Goal: Information Seeking & Learning: Learn about a topic

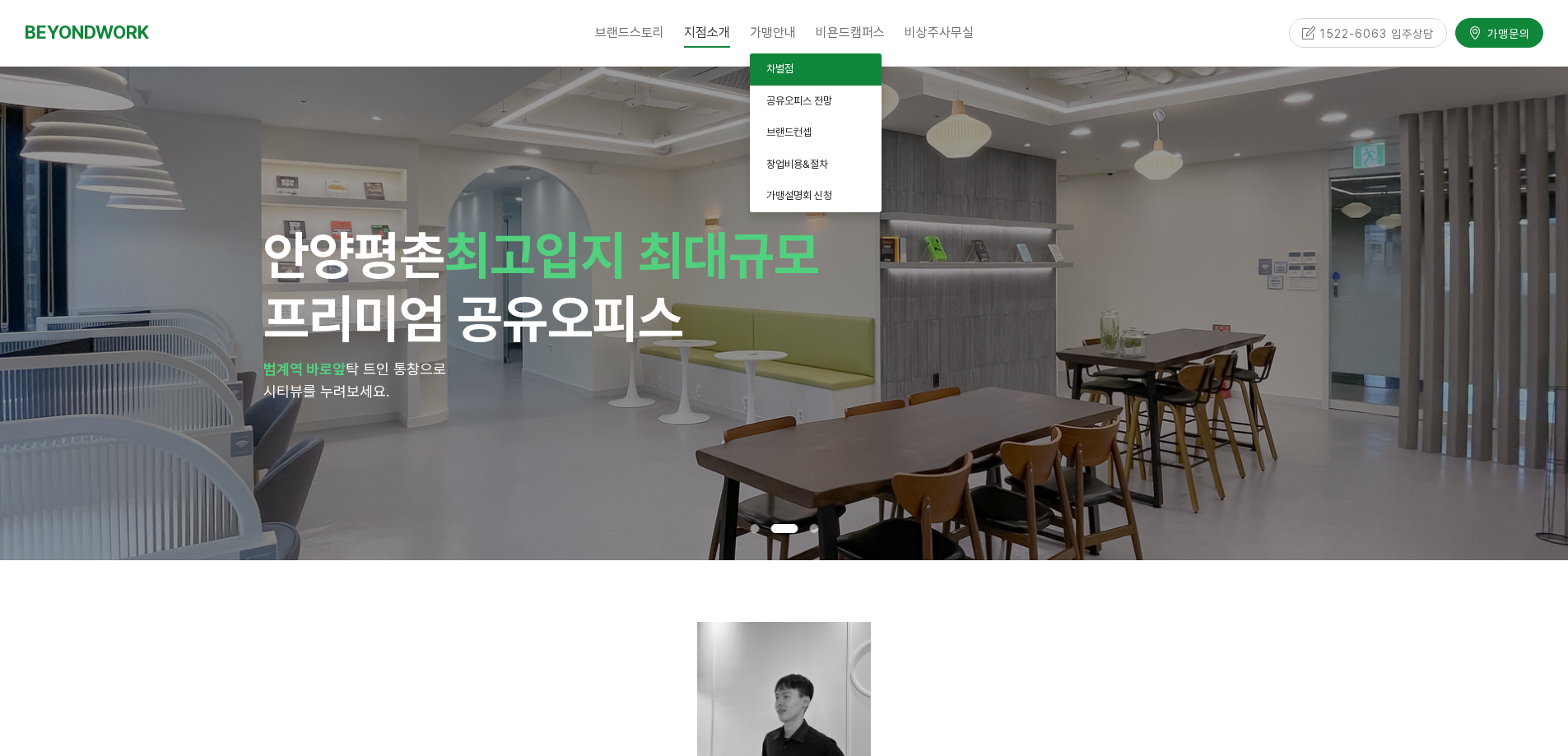
click at [788, 63] on span "차별점" at bounding box center [780, 68] width 27 height 13
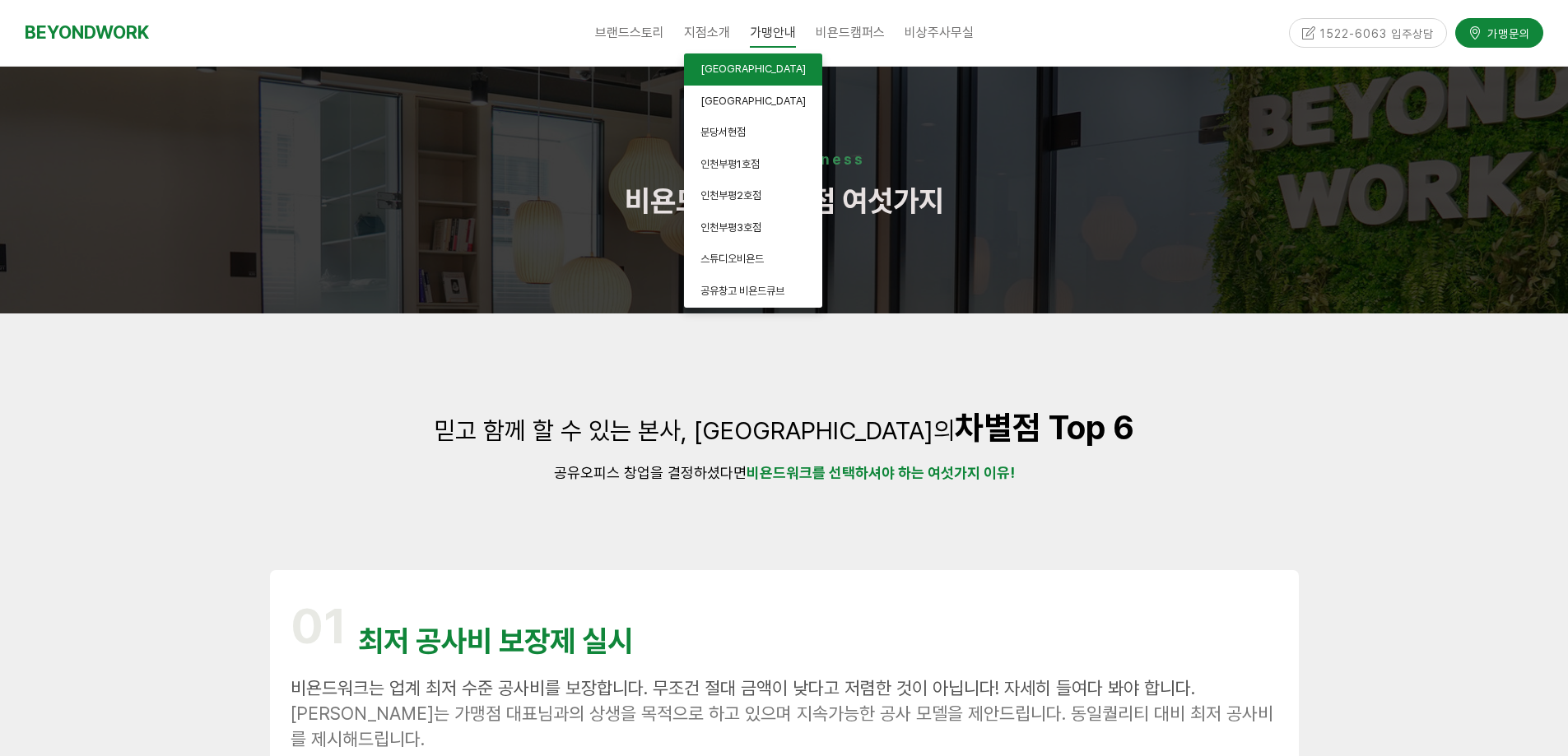
click at [716, 66] on span "[GEOGRAPHIC_DATA]" at bounding box center [753, 68] width 105 height 13
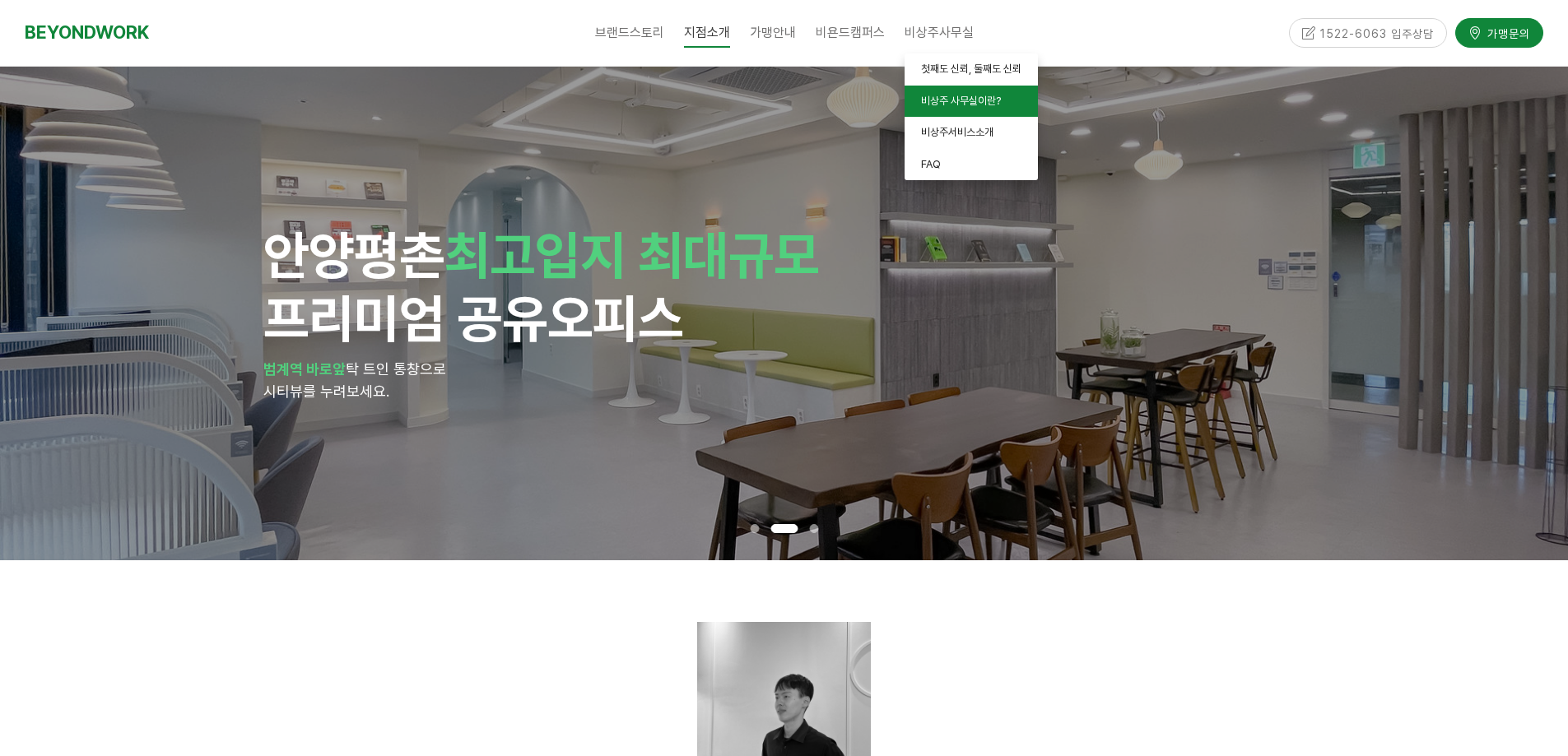
click at [990, 104] on span "비상주 사무실이란?" at bounding box center [961, 100] width 80 height 13
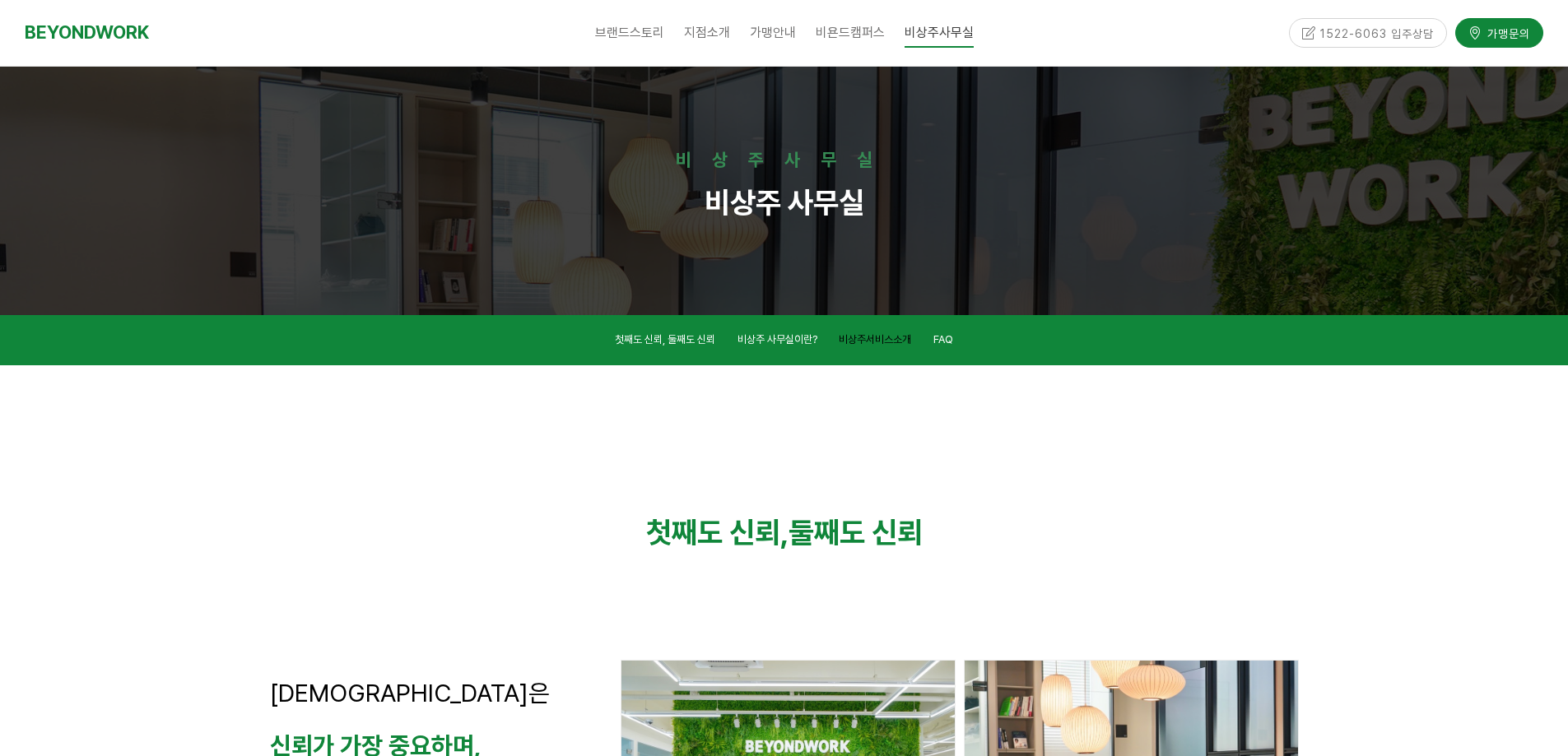
click at [868, 332] on link "비상주서비스소개" at bounding box center [875, 341] width 73 height 22
